Goal: Information Seeking & Learning: Check status

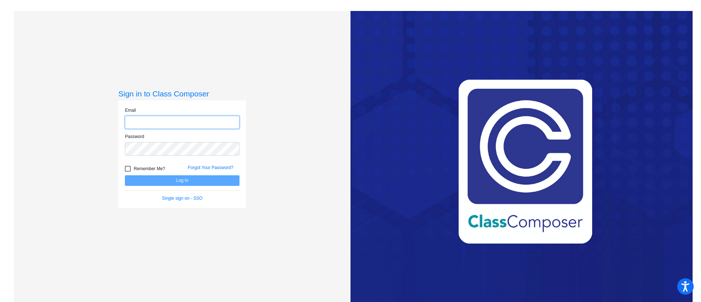
type input "[EMAIL_ADDRESS][DOMAIN_NAME]"
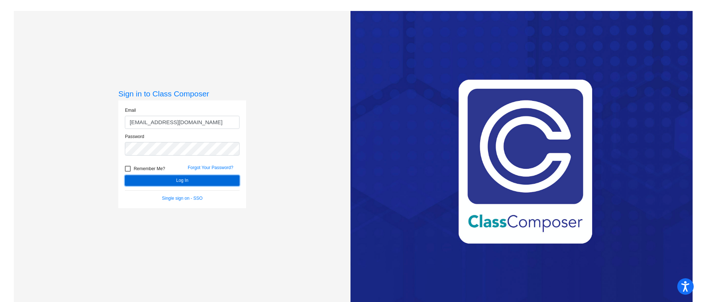
click at [200, 181] on button "Log In" at bounding box center [182, 180] width 115 height 11
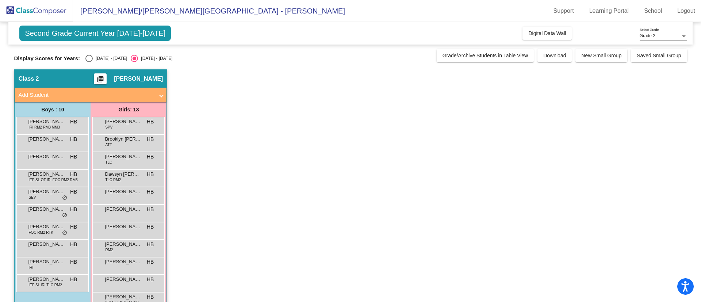
scroll to position [54, 0]
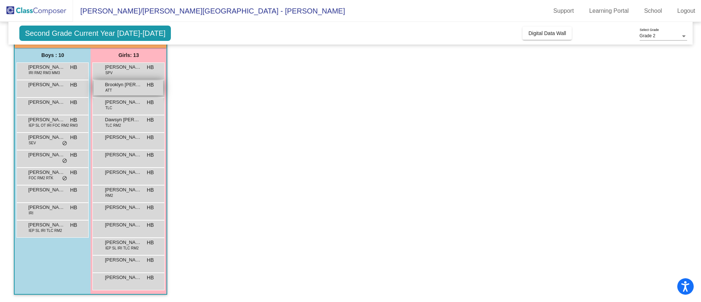
click at [126, 91] on div "Brooklyn [PERSON_NAME] ATT HB lock do_not_disturb_alt" at bounding box center [128, 87] width 70 height 15
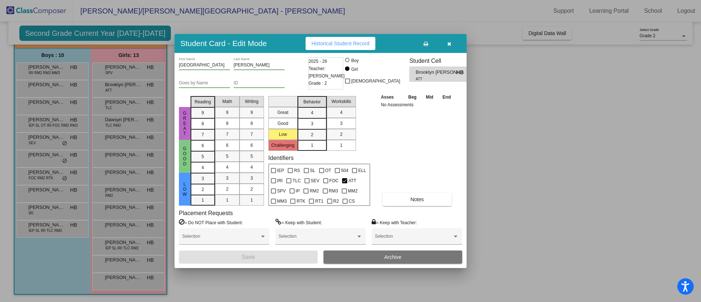
click at [446, 47] on button "button" at bounding box center [448, 43] width 23 height 13
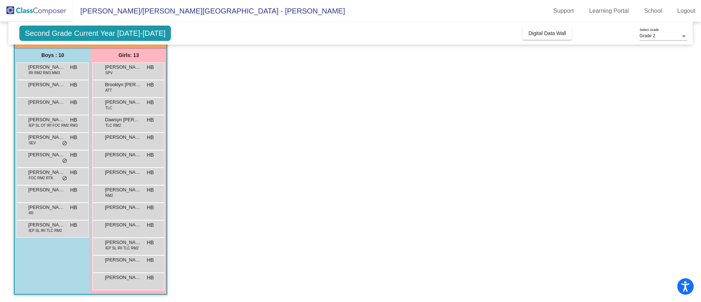
click at [111, 35] on span "Second Grade Current Year [DATE]-[DATE]" at bounding box center [94, 33] width 151 height 15
click at [139, 30] on span "Second Grade Current Year [DATE]-[DATE]" at bounding box center [94, 33] width 151 height 15
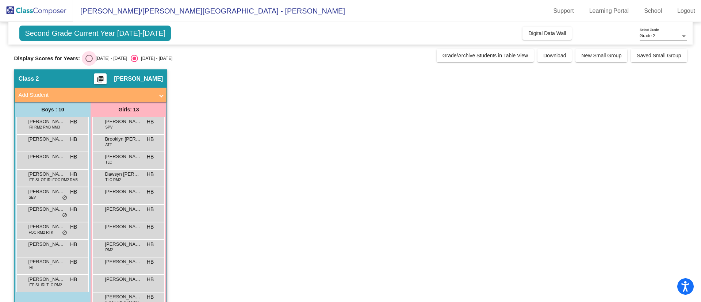
click at [87, 57] on div "Select an option" at bounding box center [88, 58] width 7 height 7
click at [89, 62] on input "[DATE] - [DATE]" at bounding box center [89, 62] width 0 height 0
radio input "true"
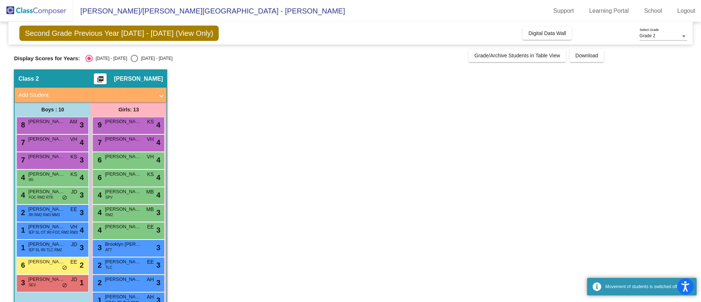
scroll to position [54, 0]
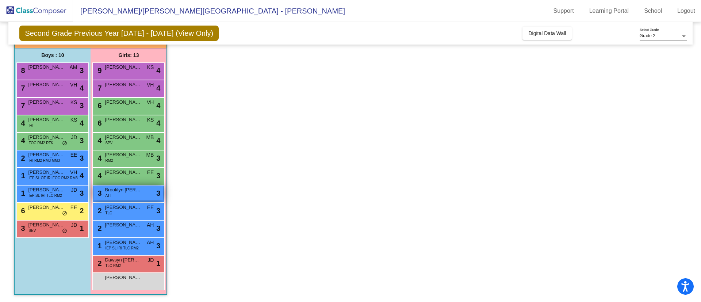
click at [115, 192] on span "Brooklyn [PERSON_NAME]" at bounding box center [123, 189] width 37 height 7
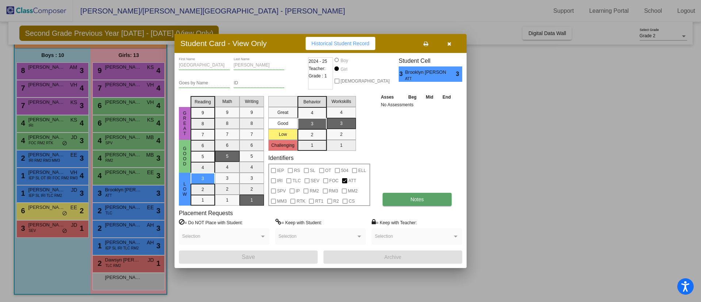
click at [427, 200] on button "Notes" at bounding box center [417, 199] width 69 height 13
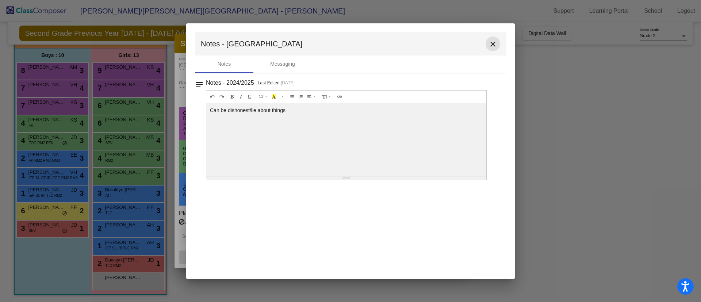
click at [494, 43] on mat-icon "close" at bounding box center [492, 44] width 9 height 9
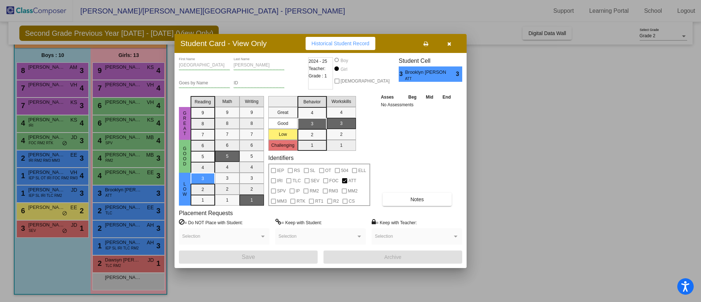
click at [450, 43] on span "button" at bounding box center [449, 44] width 4 height 6
